Goal: Transaction & Acquisition: Purchase product/service

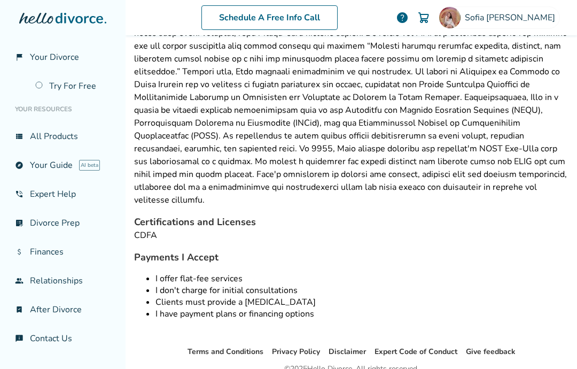
scroll to position [343, 0]
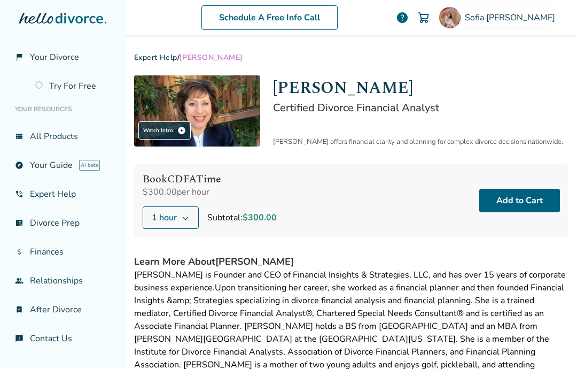
click at [546, 203] on button "Add to Cart" at bounding box center [519, 201] width 81 height 24
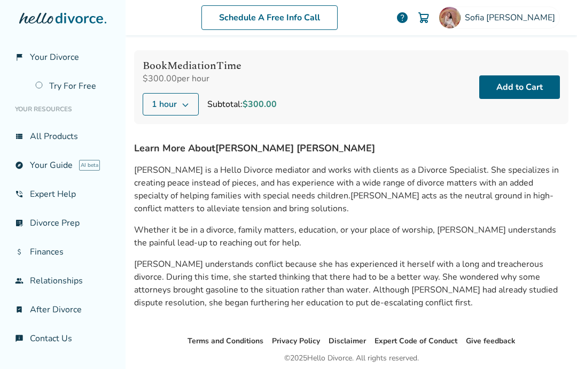
scroll to position [112, 0]
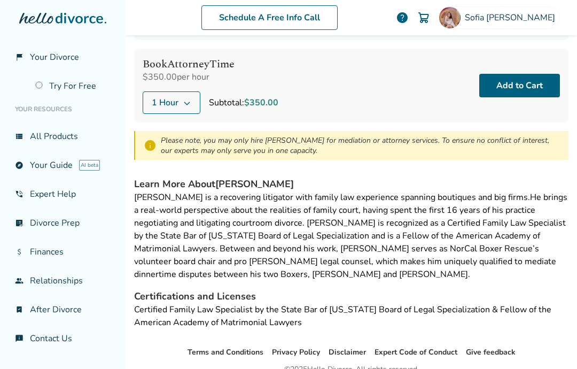
scroll to position [196, 0]
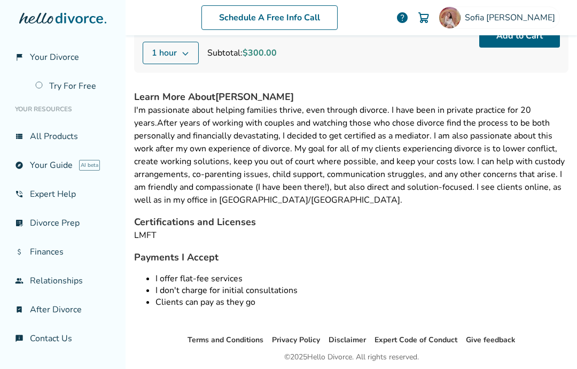
scroll to position [164, 0]
